Goal: Answer question/provide support: Share knowledge or assist other users

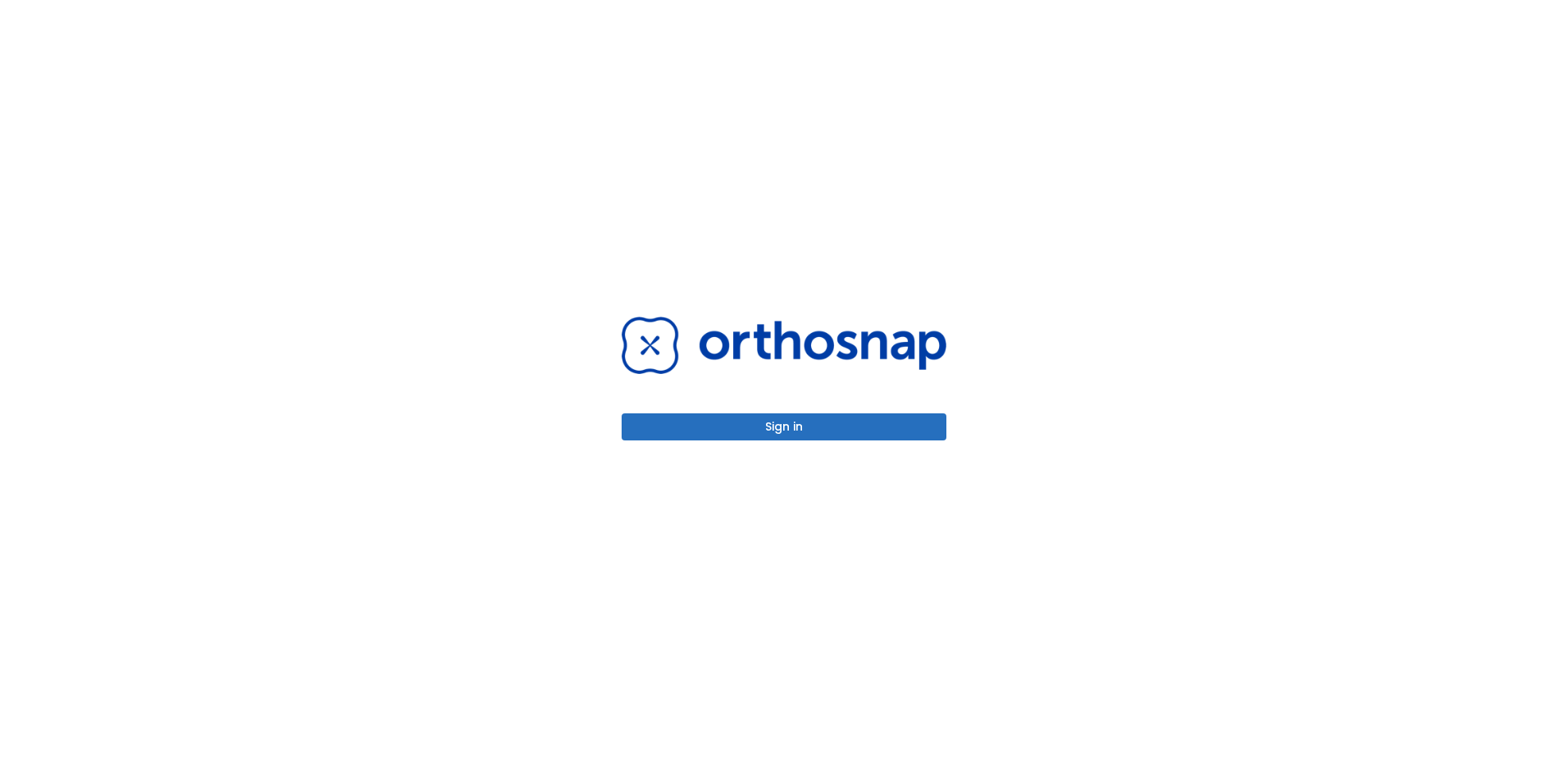
click at [898, 420] on button "Sign in" at bounding box center [784, 427] width 325 height 27
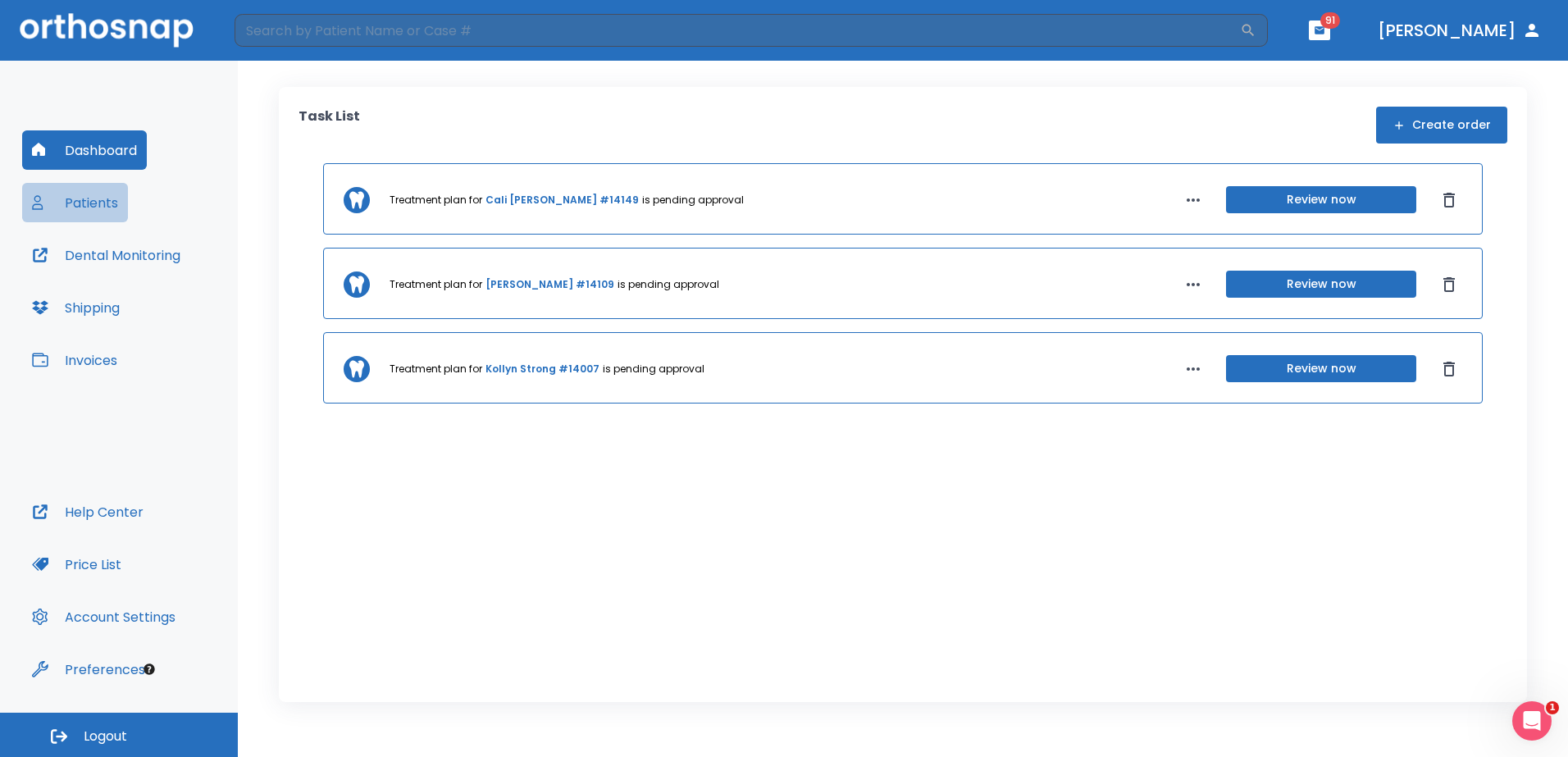
click at [98, 209] on button "Patients" at bounding box center [74, 202] width 105 height 39
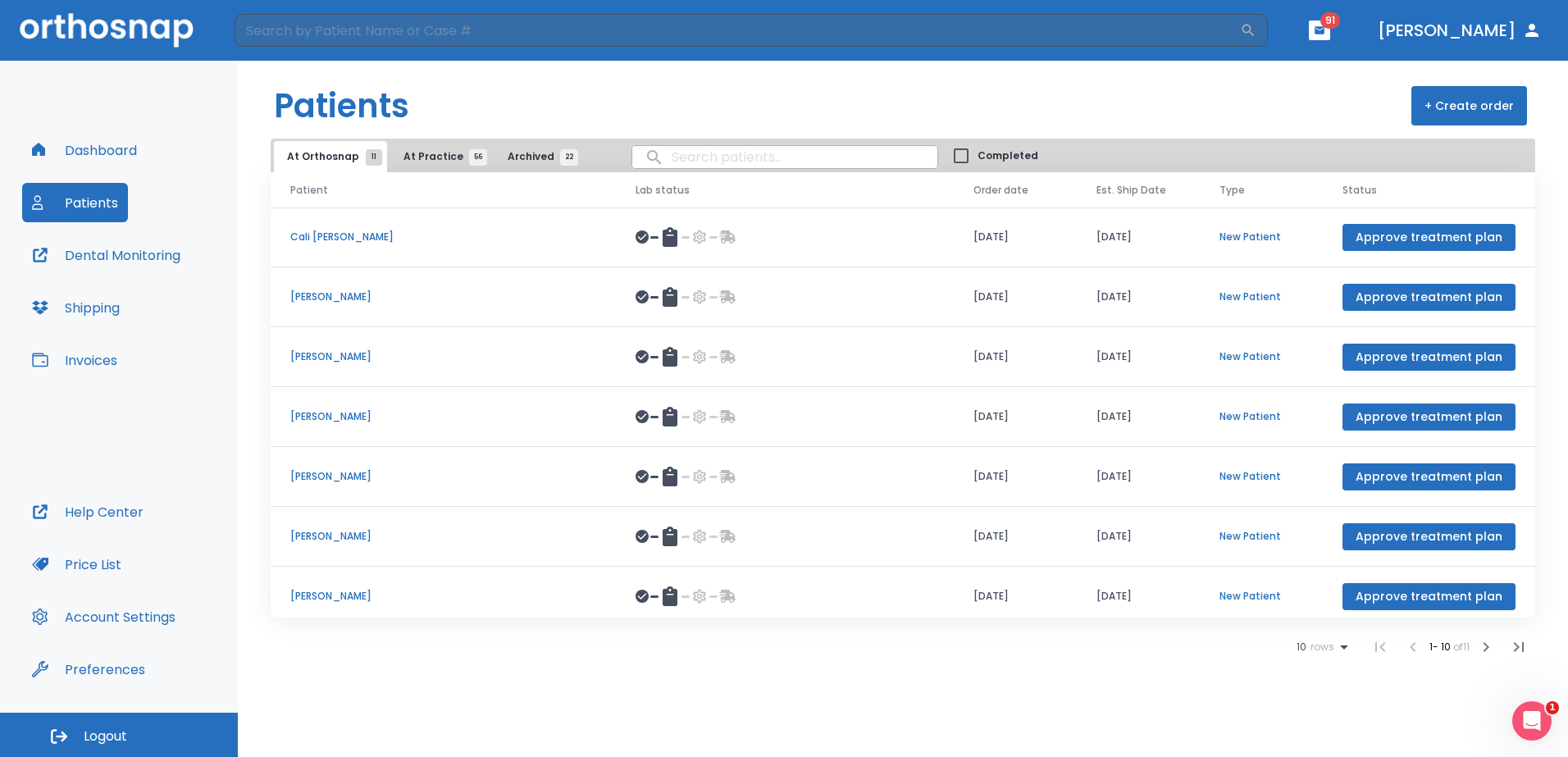
click at [712, 151] on input "search" at bounding box center [785, 157] width 305 height 32
type input "ashley"
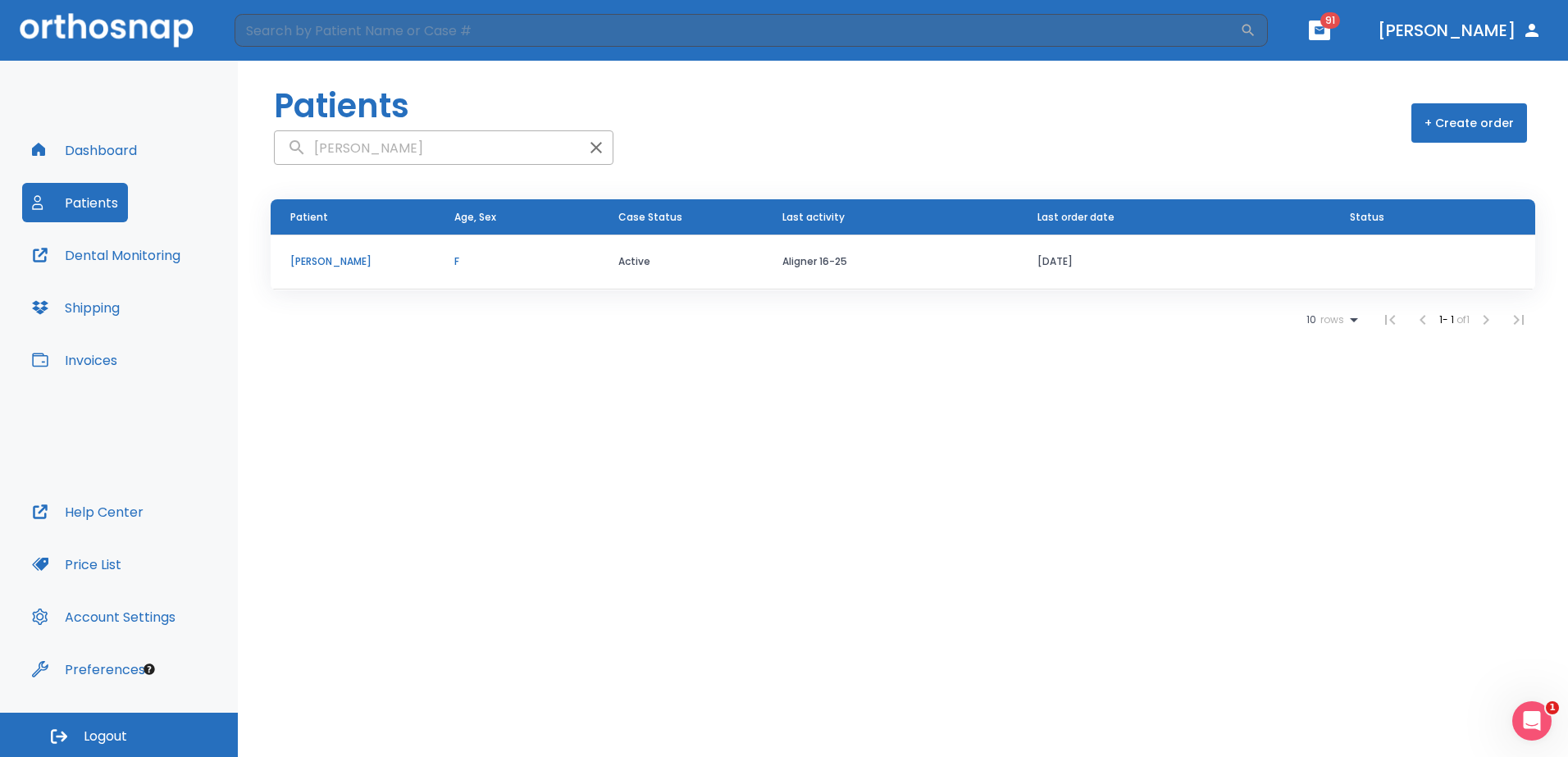
click at [329, 266] on p "Ashley Niblett" at bounding box center [352, 262] width 125 height 15
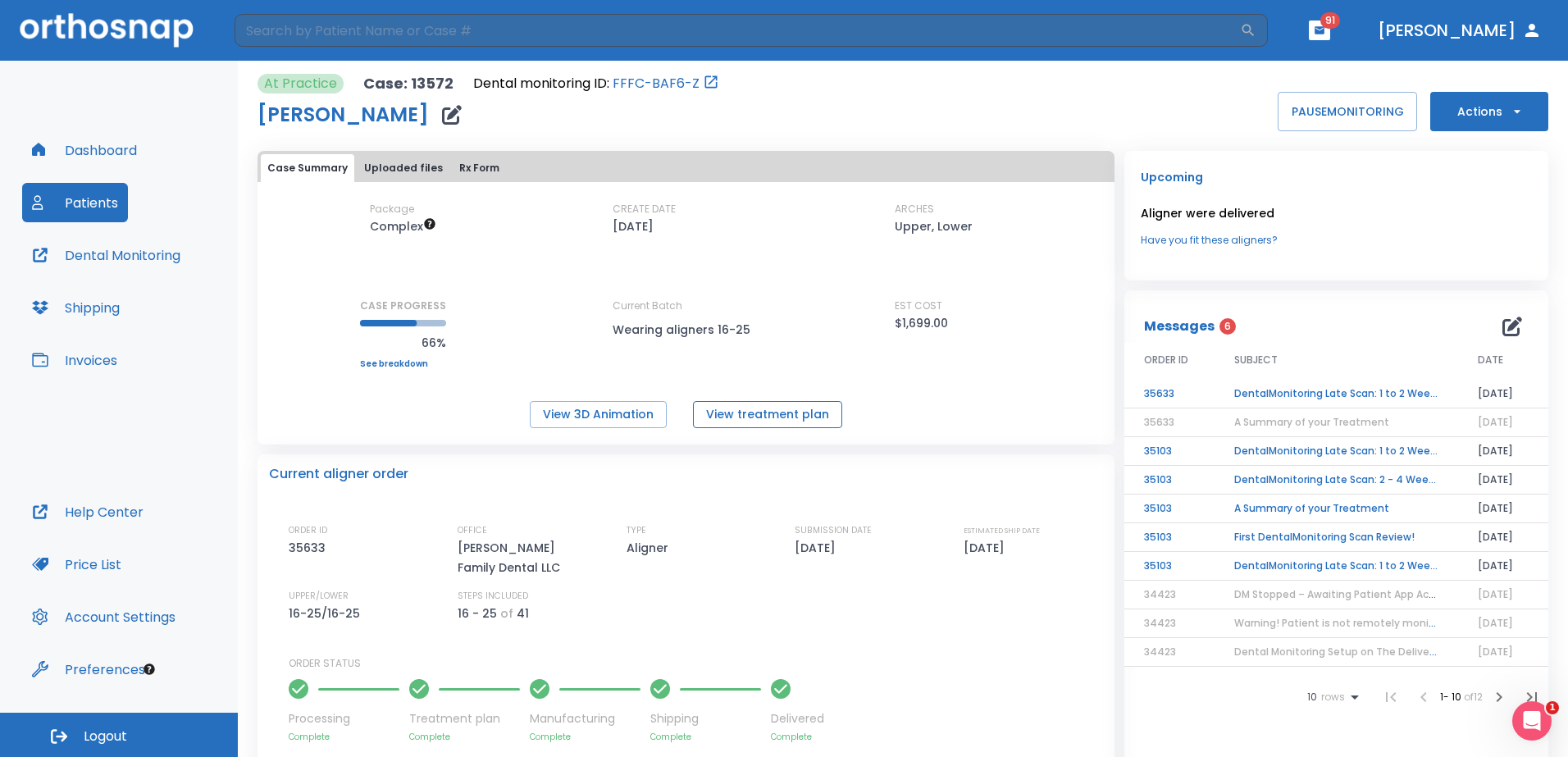
click at [775, 421] on button "View treatment plan" at bounding box center [767, 414] width 149 height 27
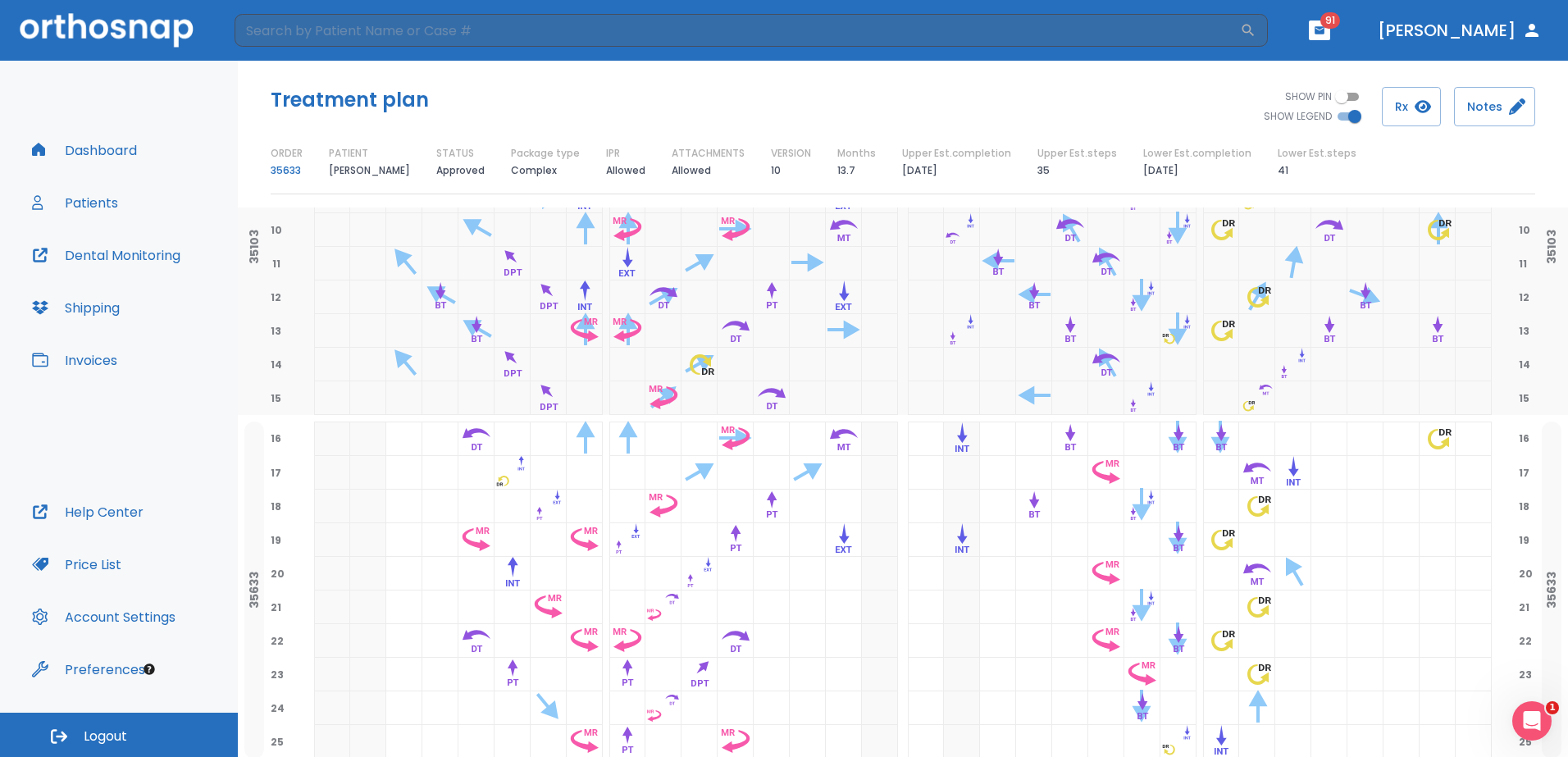
scroll to position [565, 0]
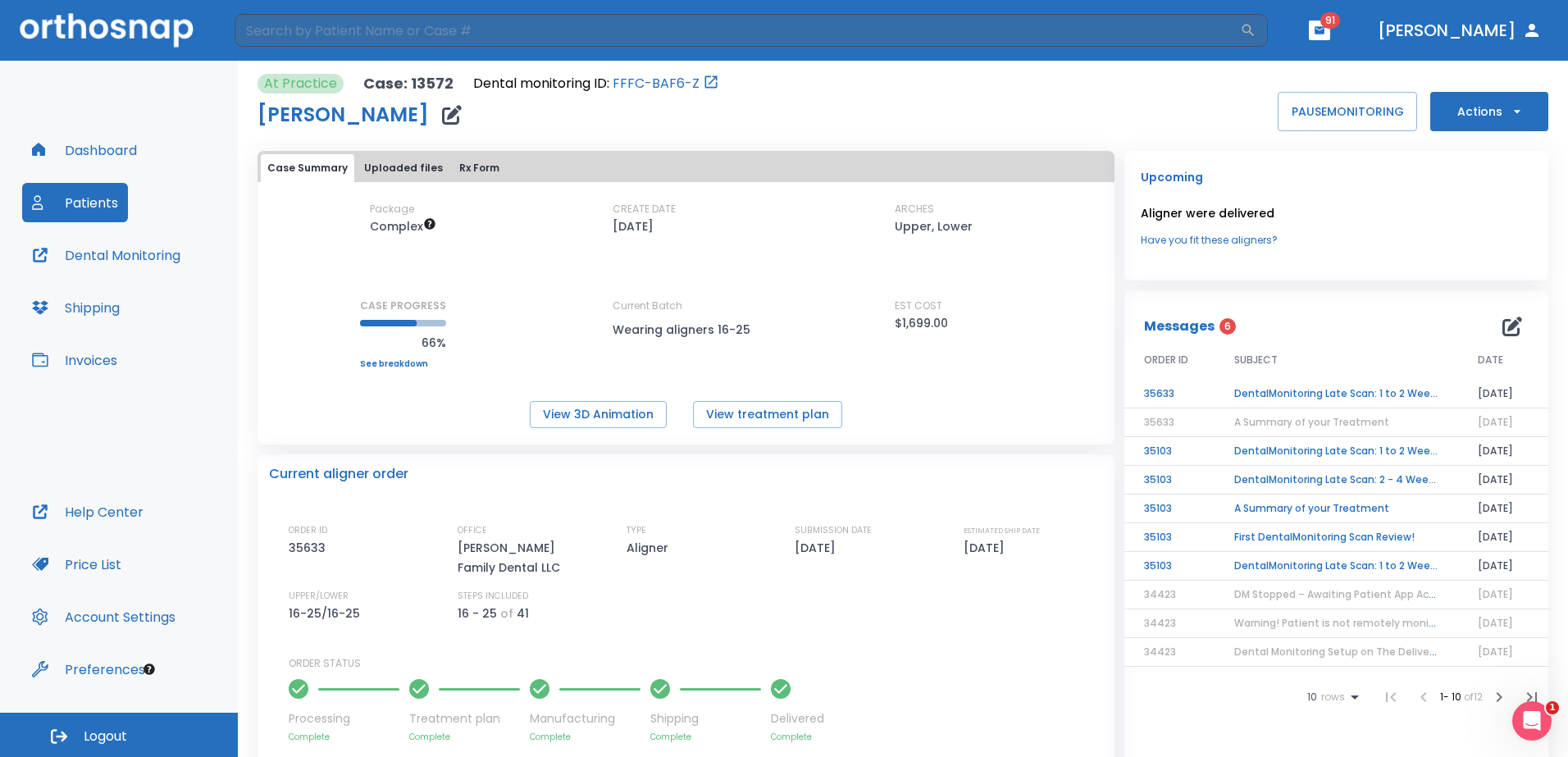
click at [1321, 391] on td "DentalMonitoring Late Scan: 1 to 2 Weeks Notification" at bounding box center [1336, 394] width 243 height 28
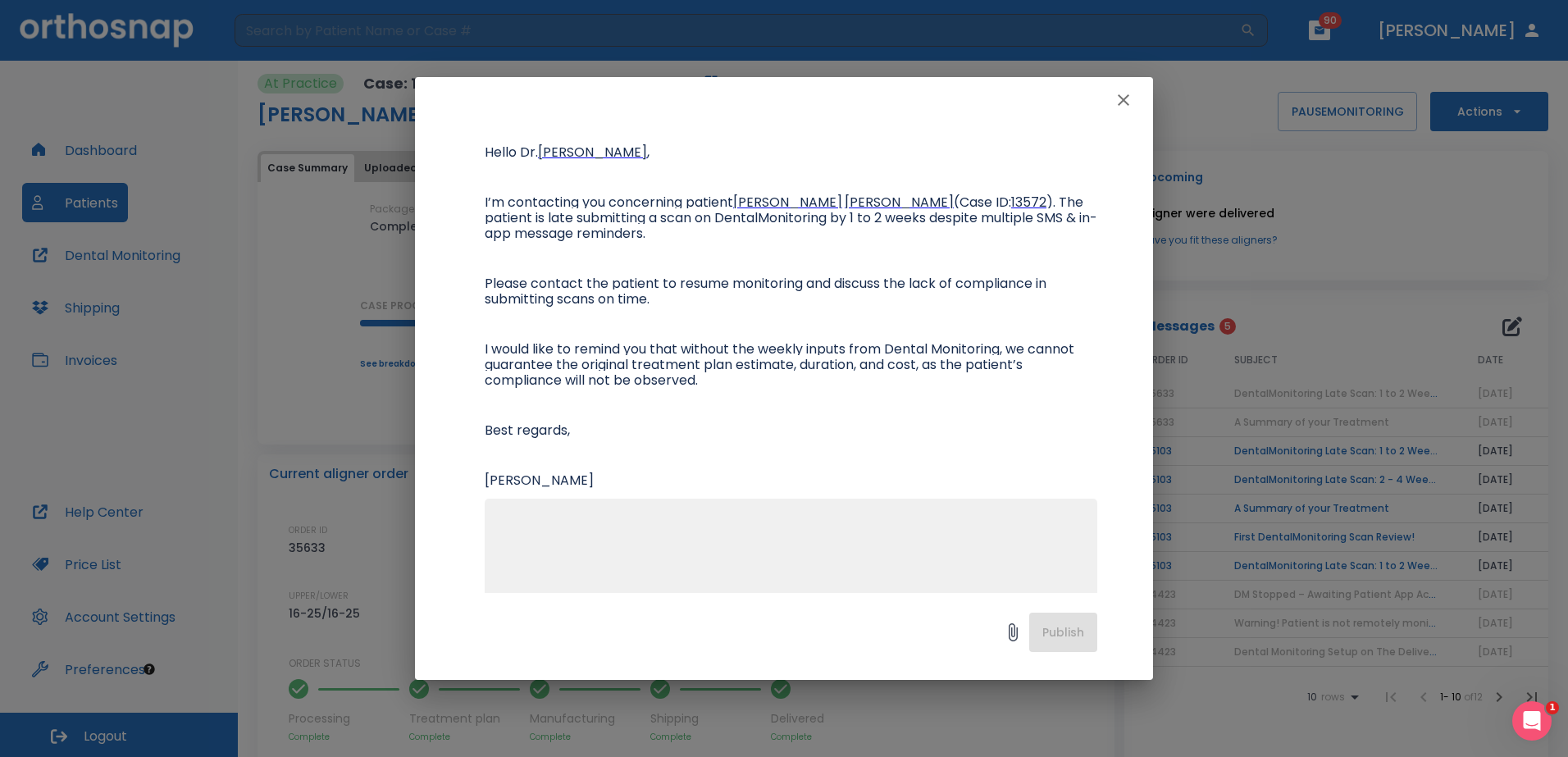
scroll to position [127, 0]
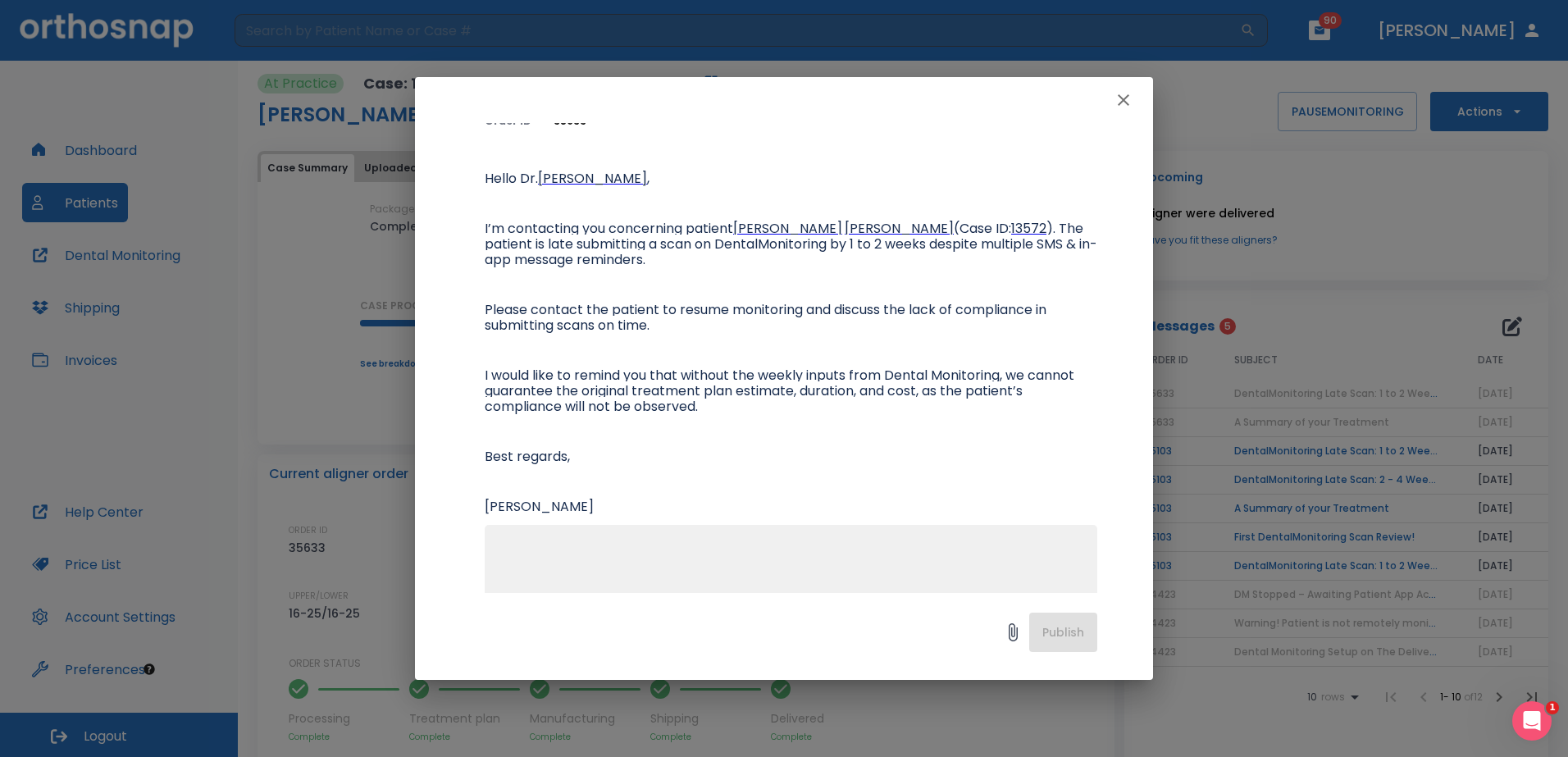
click at [637, 545] on textarea at bounding box center [791, 598] width 593 height 113
type textarea "D"
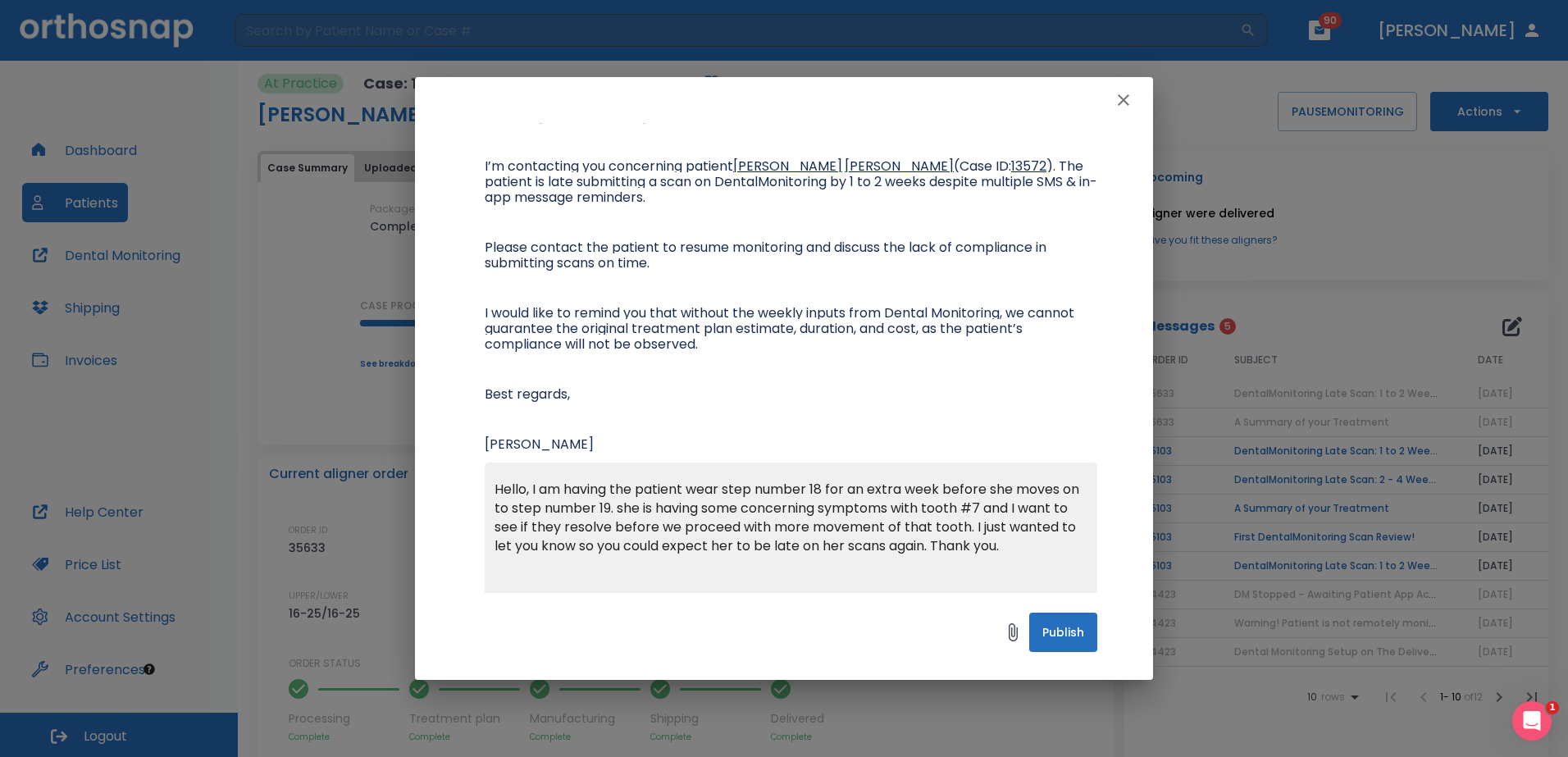
scroll to position [19, 0]
type textarea "Hello, I am having the patient wear step number 18 for an extra week before she…"
click at [1074, 621] on button "Publish" at bounding box center [1063, 632] width 68 height 39
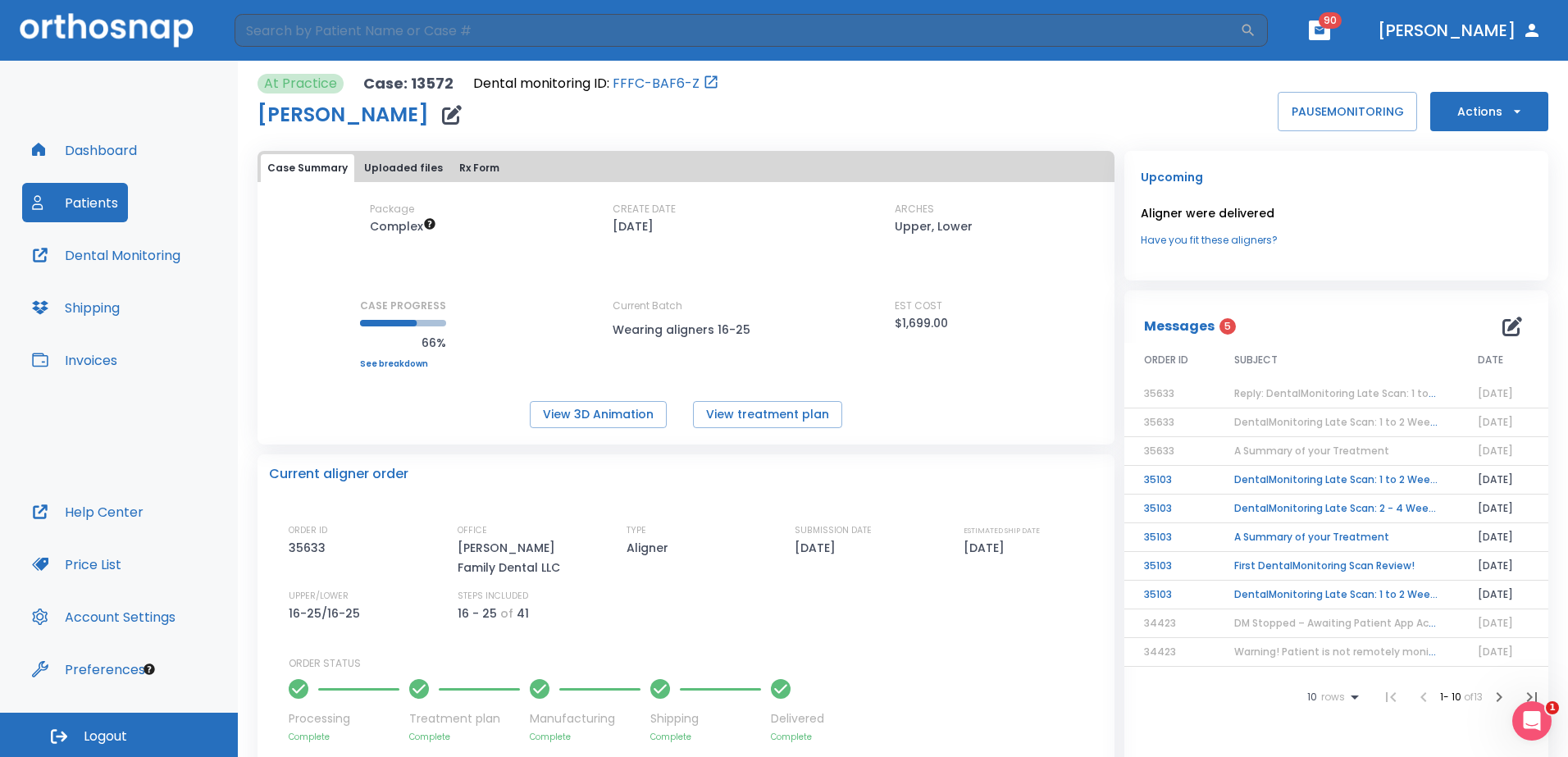
click at [1442, 594] on td "DentalMonitoring Late Scan: 1 to 2 Weeks Notification" at bounding box center [1336, 595] width 243 height 28
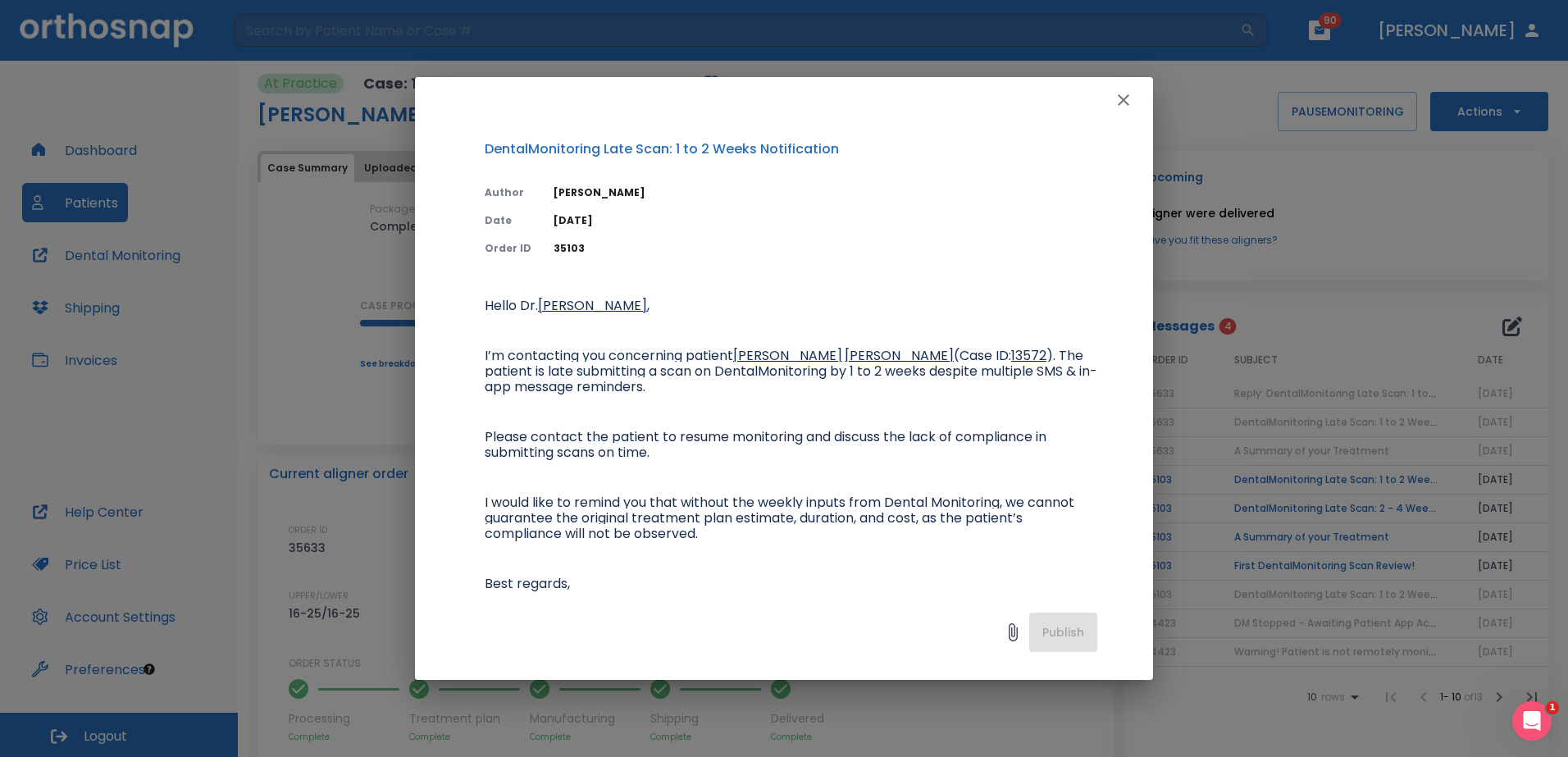
click at [1123, 105] on icon "button" at bounding box center [1124, 100] width 20 height 20
